Goal: Transaction & Acquisition: Purchase product/service

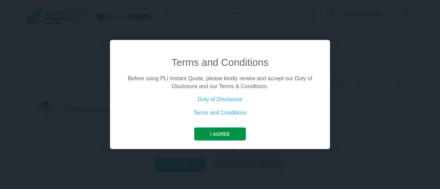
click at [221, 133] on button "I agree" at bounding box center [219, 134] width 51 height 13
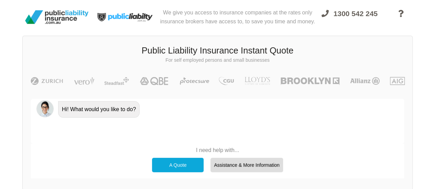
scroll to position [47, 0]
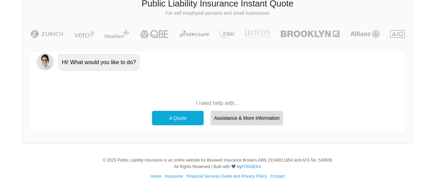
click at [173, 110] on div "A Quote Assistance & More Information" at bounding box center [218, 118] width 138 height 21
click at [177, 117] on div "A Quote" at bounding box center [178, 118] width 52 height 14
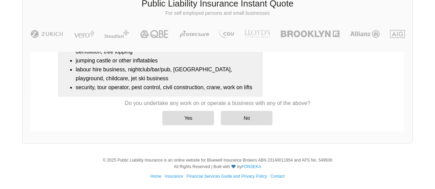
scroll to position [169, 0]
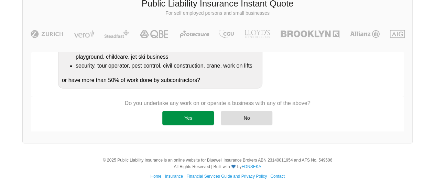
click at [193, 117] on div "Yes" at bounding box center [188, 118] width 52 height 14
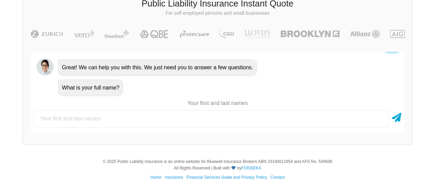
scroll to position [234, 0]
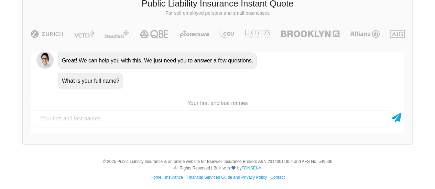
click at [165, 117] on input "text" at bounding box center [211, 118] width 355 height 17
type input "[PERSON_NAME]"
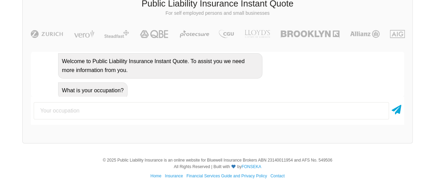
scroll to position [322, 0]
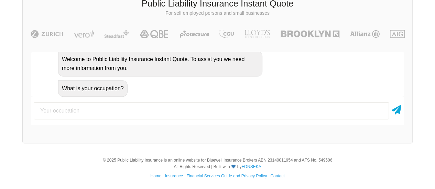
click at [165, 117] on input "text" at bounding box center [211, 110] width 355 height 17
type input "DJ"
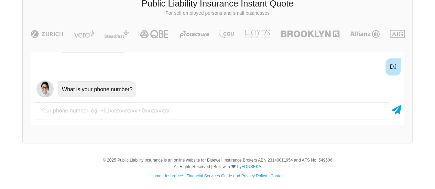
scroll to position [367, 0]
click at [140, 110] on input "text" at bounding box center [211, 110] width 355 height 17
type input "0435335909"
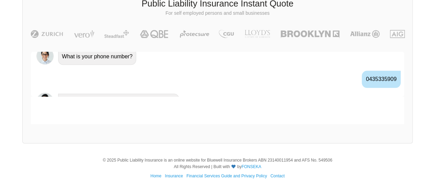
scroll to position [412, 0]
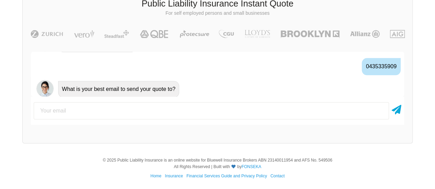
click at [120, 114] on input "email" at bounding box center [211, 110] width 355 height 17
type input "[EMAIL_ADDRESS][DOMAIN_NAME]"
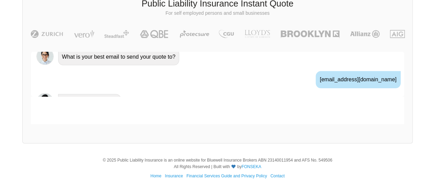
scroll to position [457, 0]
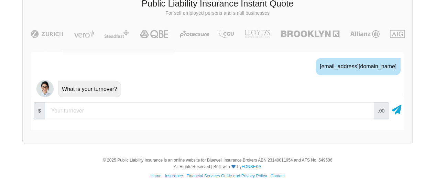
click at [107, 110] on input "number" at bounding box center [209, 110] width 329 height 17
type input "10000"
click at [395, 111] on icon at bounding box center [397, 108] width 10 height 12
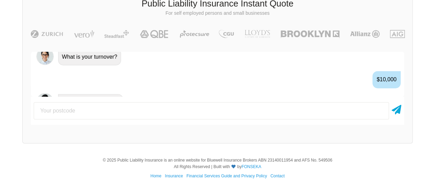
scroll to position [502, 0]
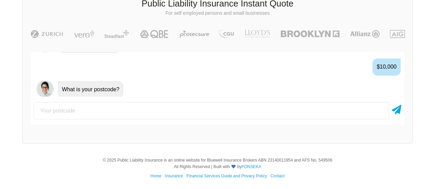
click at [222, 112] on input "number" at bounding box center [211, 110] width 355 height 17
type input "5087"
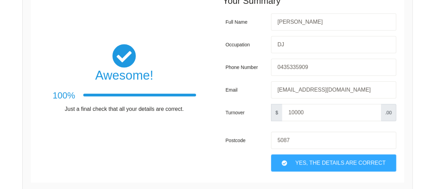
scroll to position [148, 0]
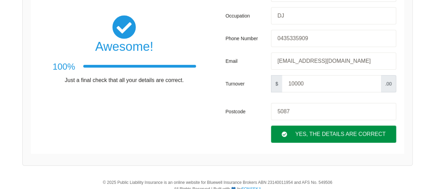
click at [301, 130] on div "Yes, The Details are correct" at bounding box center [333, 134] width 125 height 17
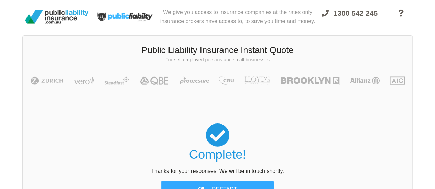
scroll to position [0, 0]
